Goal: Information Seeking & Learning: Understand process/instructions

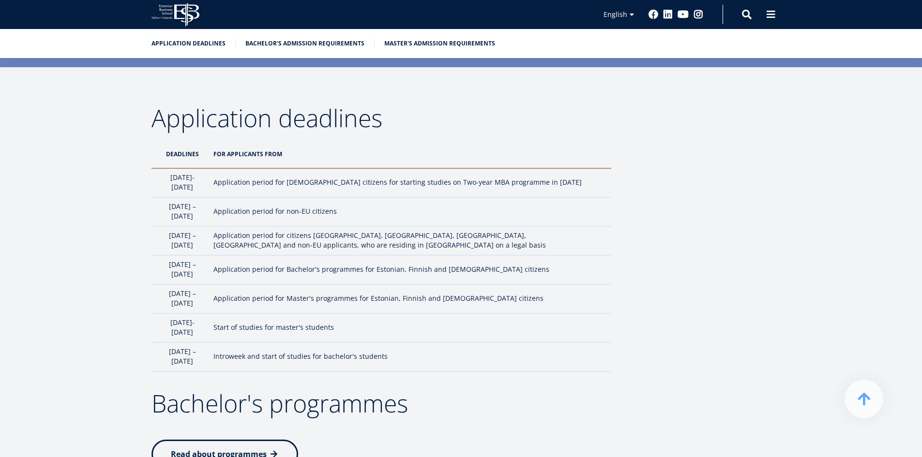
scroll to position [804, 0]
drag, startPoint x: 165, startPoint y: 212, endPoint x: 230, endPoint y: 214, distance: 65.8
click at [209, 214] on td "[DATE] – [DATE]" at bounding box center [179, 211] width 57 height 29
click at [209, 210] on td "[DATE] – [DATE]" at bounding box center [179, 211] width 57 height 29
drag, startPoint x: 235, startPoint y: 210, endPoint x: 165, endPoint y: 210, distance: 70.2
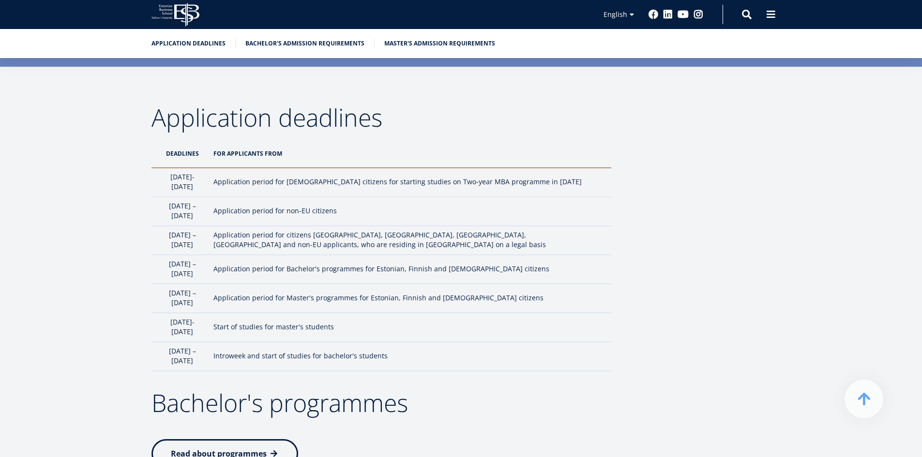
click at [165, 210] on td "[DATE] – [DATE]" at bounding box center [179, 211] width 57 height 29
drag, startPoint x: 165, startPoint y: 210, endPoint x: 231, endPoint y: 210, distance: 65.8
click at [209, 210] on td "[DATE] – [DATE]" at bounding box center [179, 211] width 57 height 29
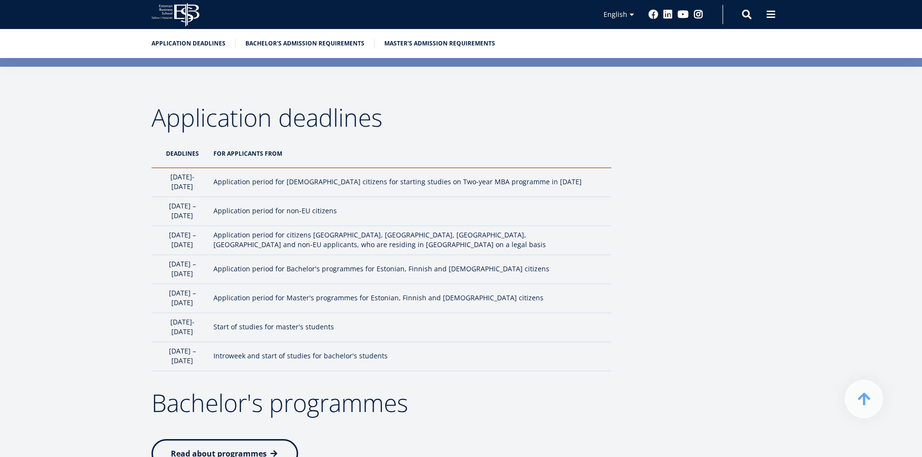
drag, startPoint x: 231, startPoint y: 210, endPoint x: 168, endPoint y: 213, distance: 62.5
click at [168, 213] on td "[DATE] – [DATE]" at bounding box center [179, 211] width 57 height 29
drag, startPoint x: 168, startPoint y: 213, endPoint x: 231, endPoint y: 210, distance: 62.9
click at [209, 210] on td "[DATE] – [DATE]" at bounding box center [179, 211] width 57 height 29
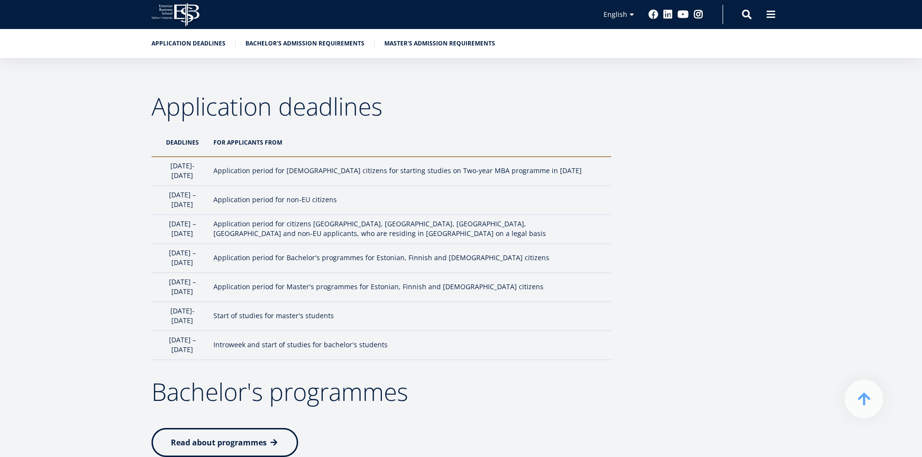
scroll to position [816, 0]
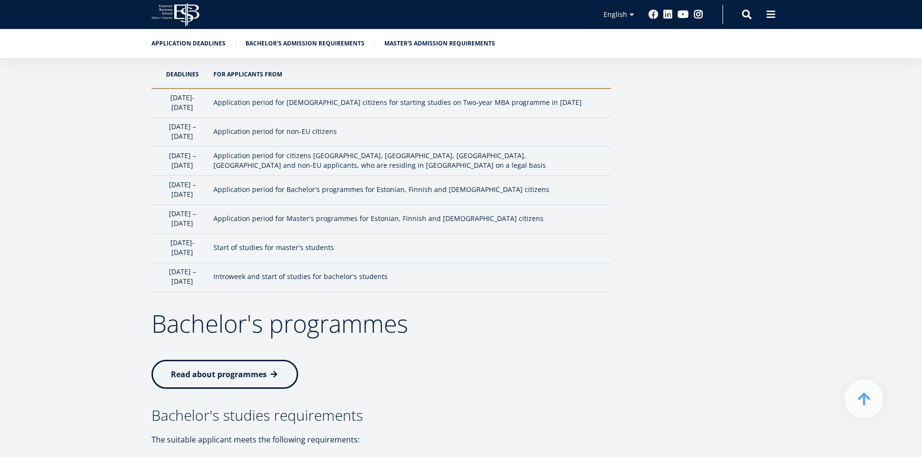
click at [523, 345] on p at bounding box center [381, 352] width 460 height 15
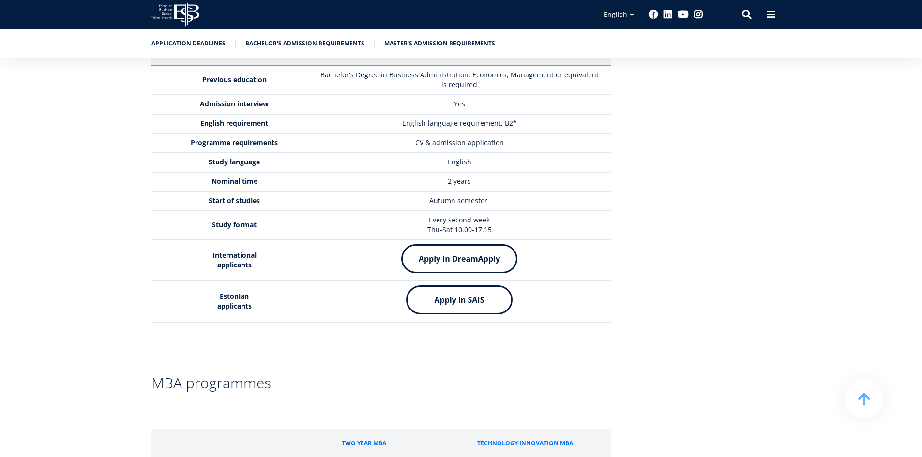
scroll to position [2398, 0]
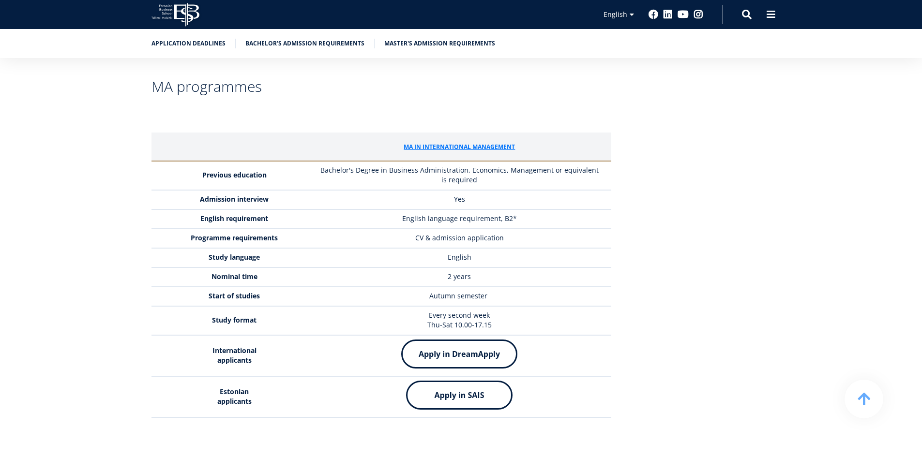
click at [466, 340] on img at bounding box center [459, 354] width 116 height 29
